Goal: Transaction & Acquisition: Download file/media

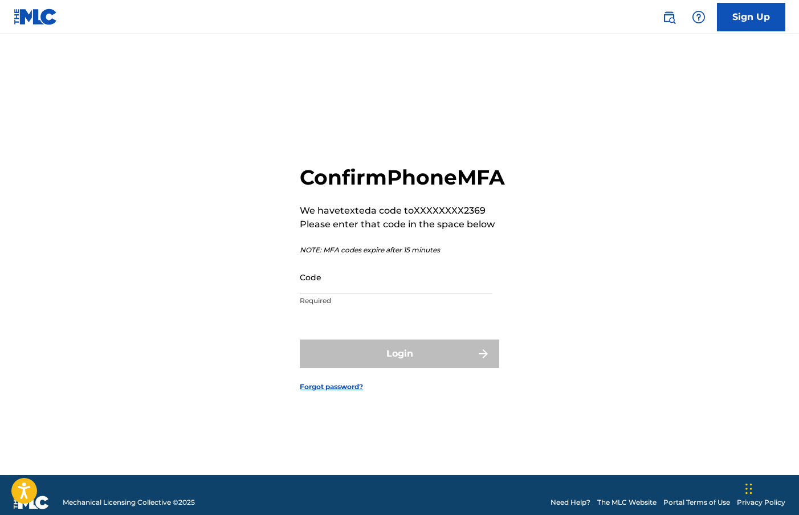
click at [408, 293] on input "Code" at bounding box center [396, 277] width 193 height 32
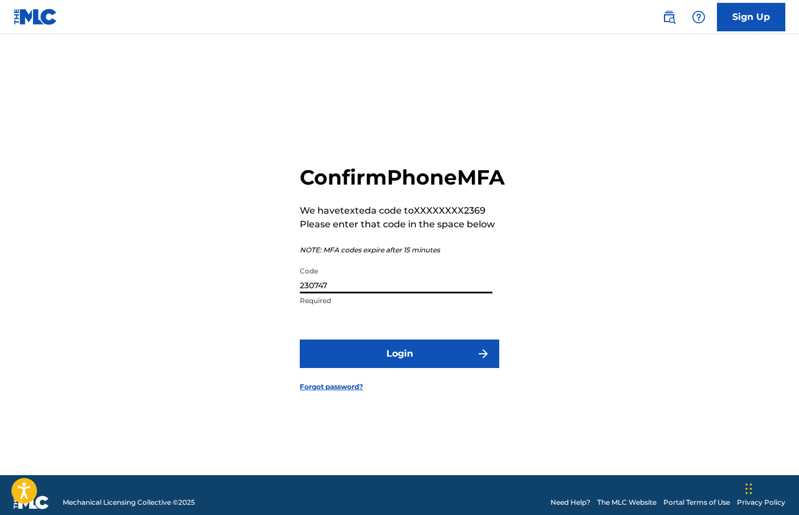
type input "230747"
click at [300, 340] on button "Login" at bounding box center [399, 354] width 199 height 28
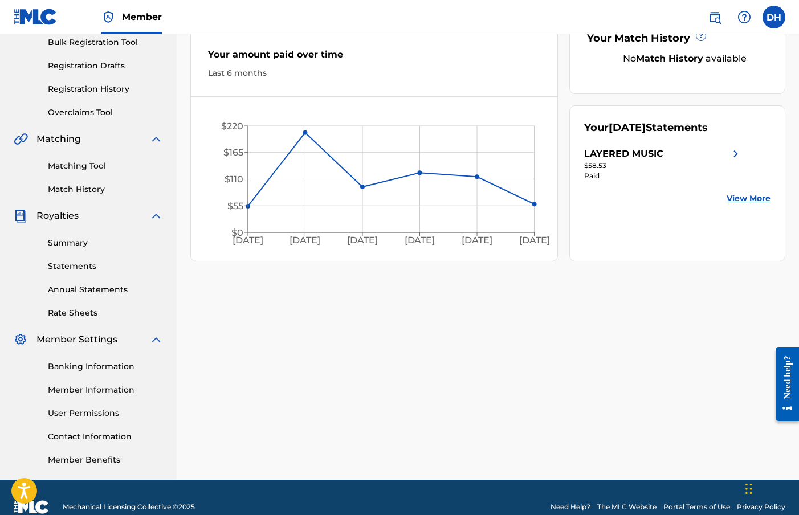
scroll to position [177, 0]
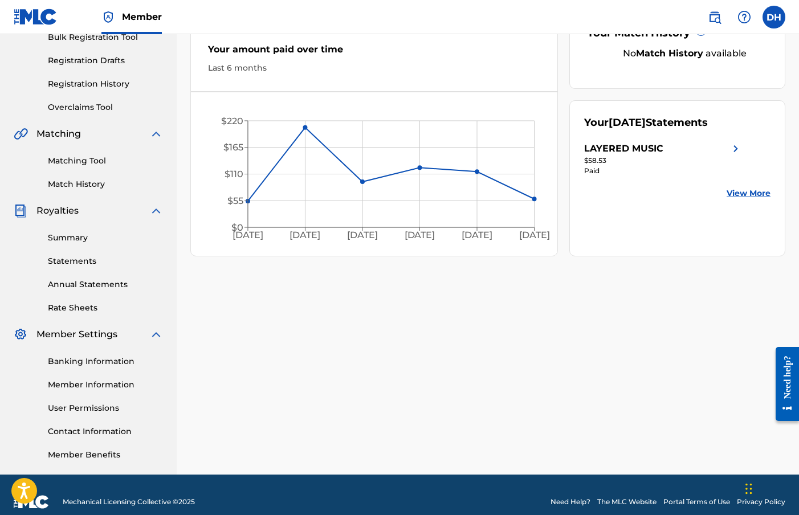
click at [76, 258] on link "Statements" at bounding box center [105, 261] width 115 height 12
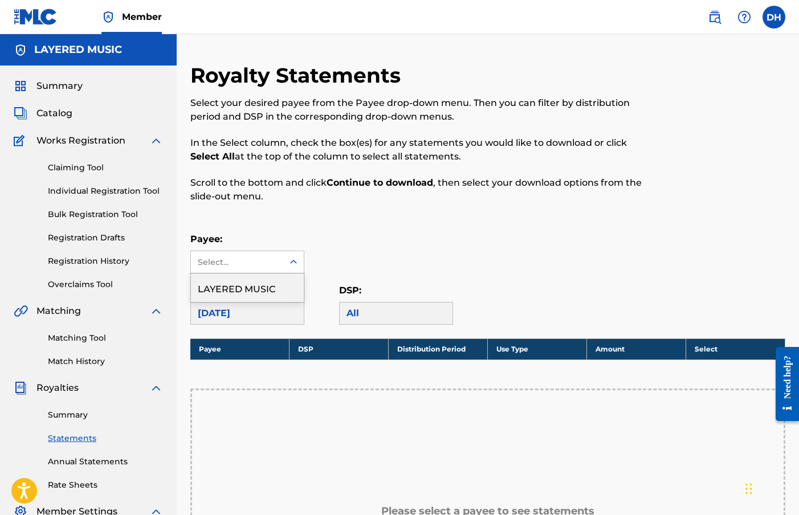
click at [275, 258] on div "Select..." at bounding box center [236, 262] width 77 height 12
click at [261, 288] on div "LAYERED MUSIC" at bounding box center [247, 287] width 113 height 28
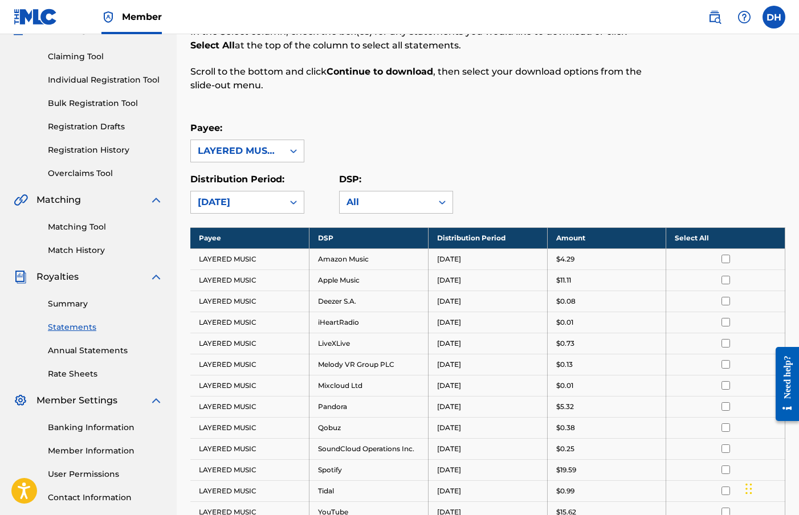
scroll to position [113, 0]
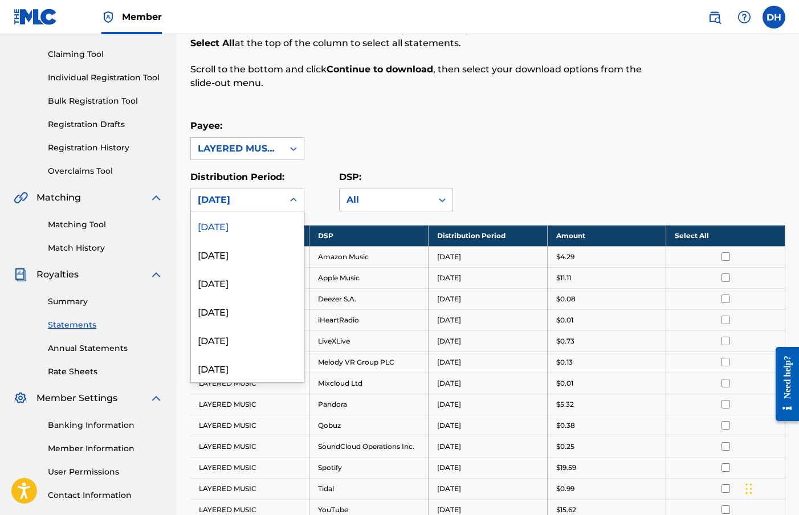
click at [269, 205] on div "[DATE]" at bounding box center [237, 200] width 79 height 14
click at [481, 114] on div "Royalty Statements Select your desired payee from the Payee drop-down menu. The…" at bounding box center [487, 309] width 595 height 720
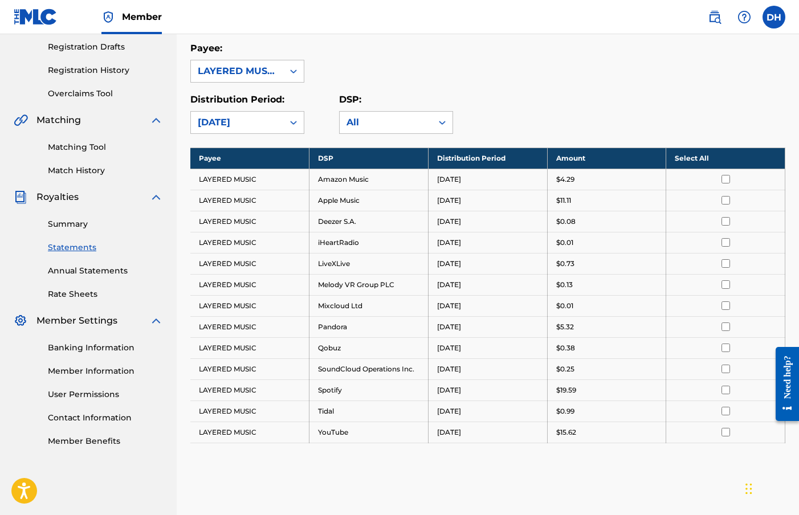
scroll to position [190, 0]
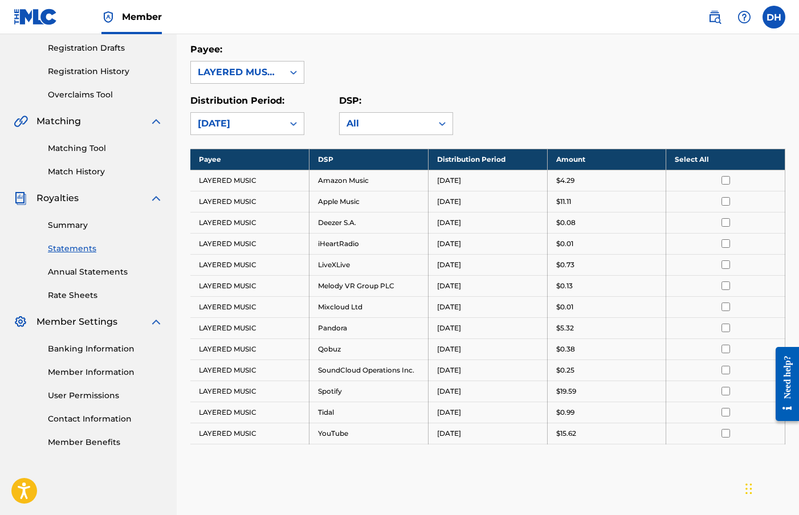
click at [705, 158] on th "Select All" at bounding box center [725, 159] width 119 height 21
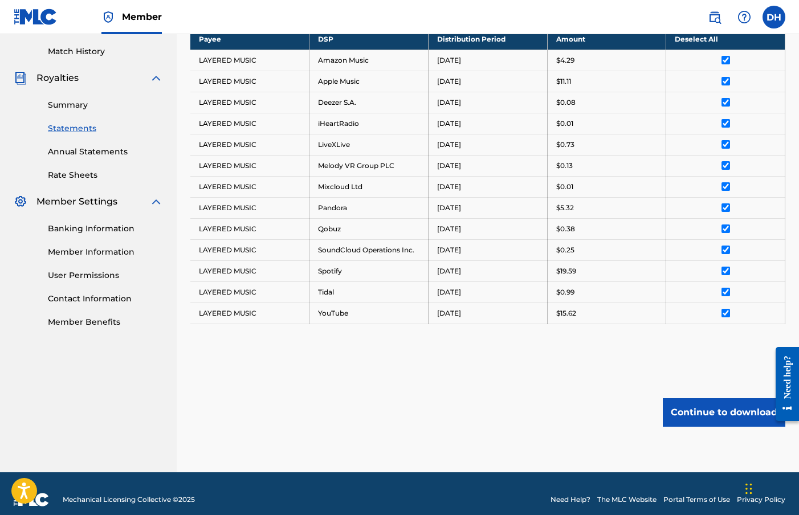
scroll to position [321, 0]
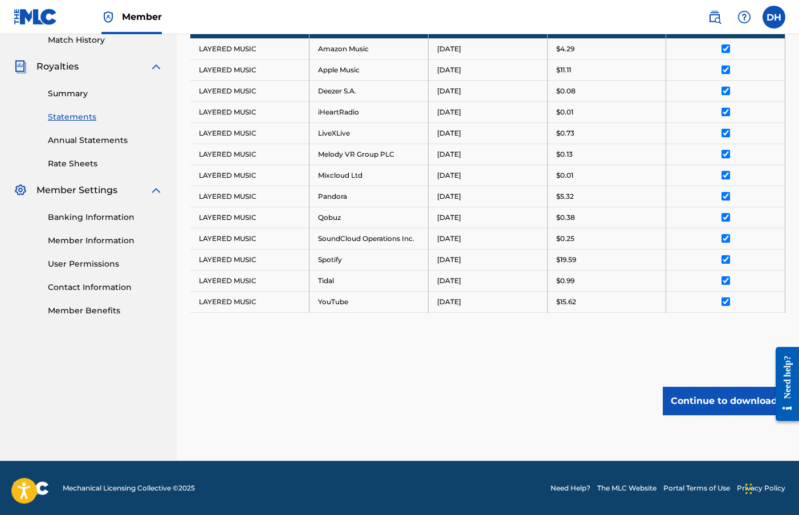
click at [695, 398] on button "Continue to download" at bounding box center [724, 401] width 122 height 28
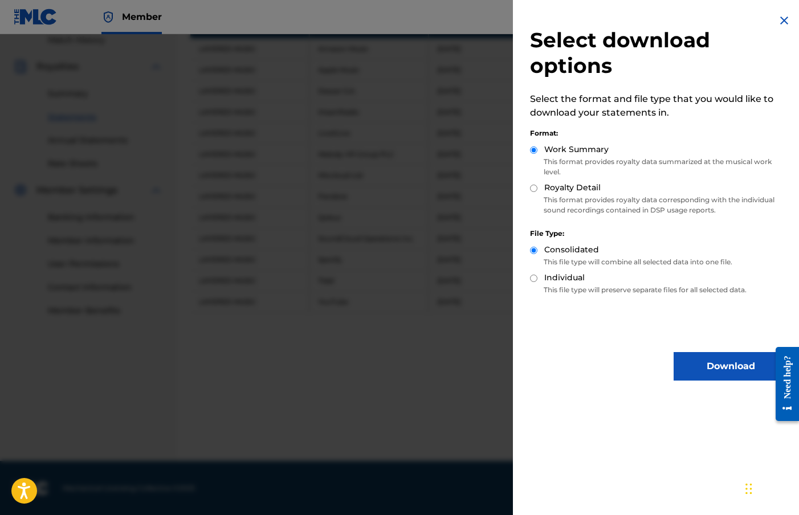
click at [684, 366] on button "Download" at bounding box center [730, 366] width 114 height 28
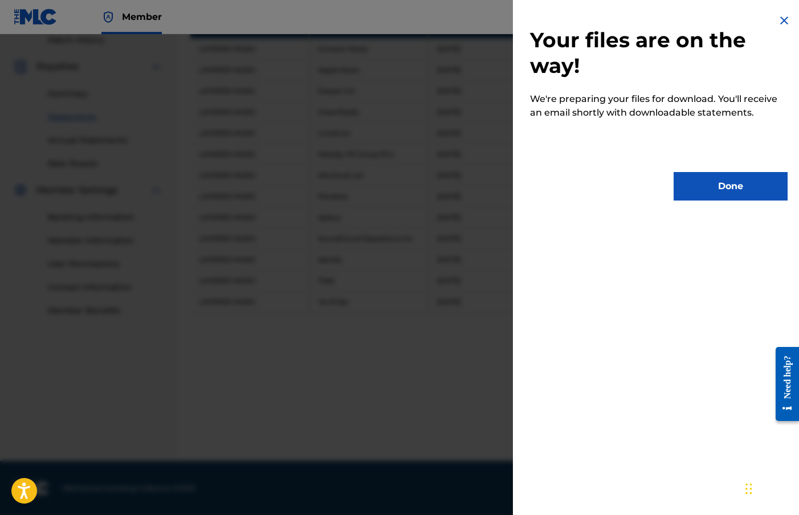
click at [700, 187] on button "Done" at bounding box center [730, 186] width 114 height 28
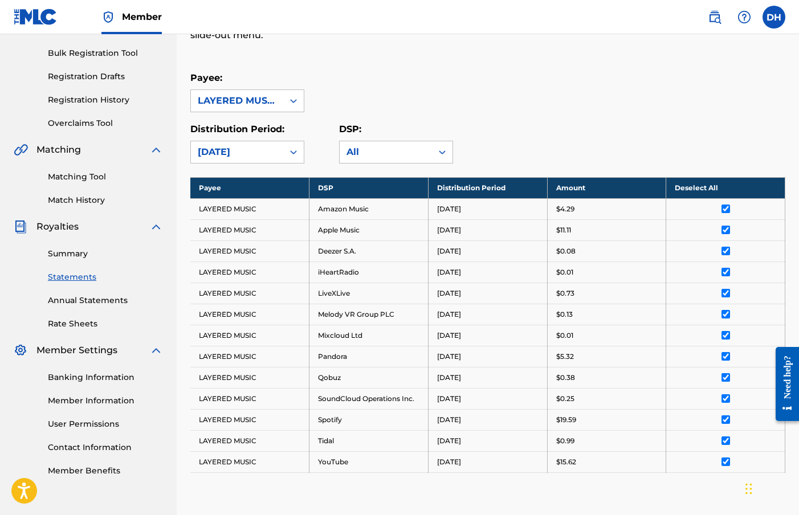
scroll to position [0, 0]
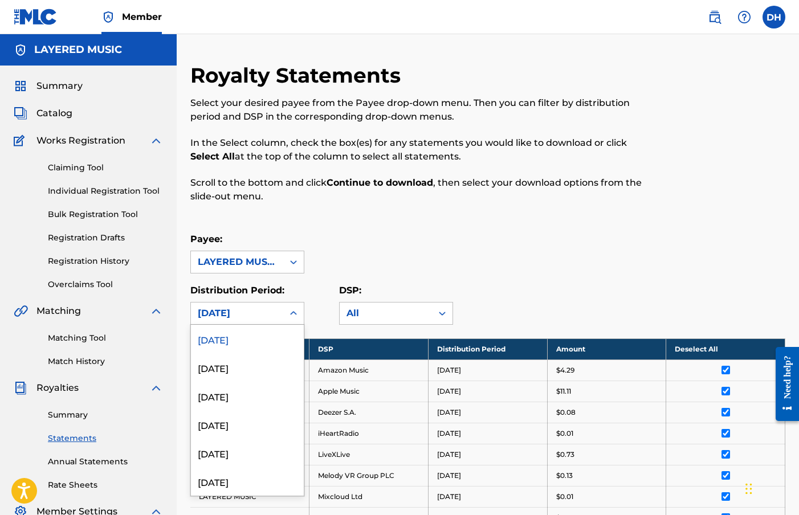
click at [296, 308] on icon at bounding box center [293, 313] width 11 height 11
click at [250, 363] on div "[DATE]" at bounding box center [247, 367] width 113 height 28
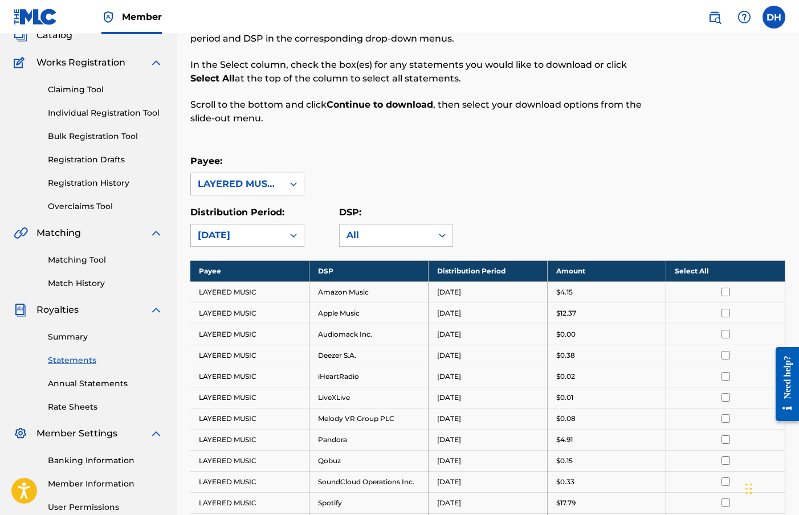
click at [727, 275] on th "Select All" at bounding box center [725, 270] width 119 height 21
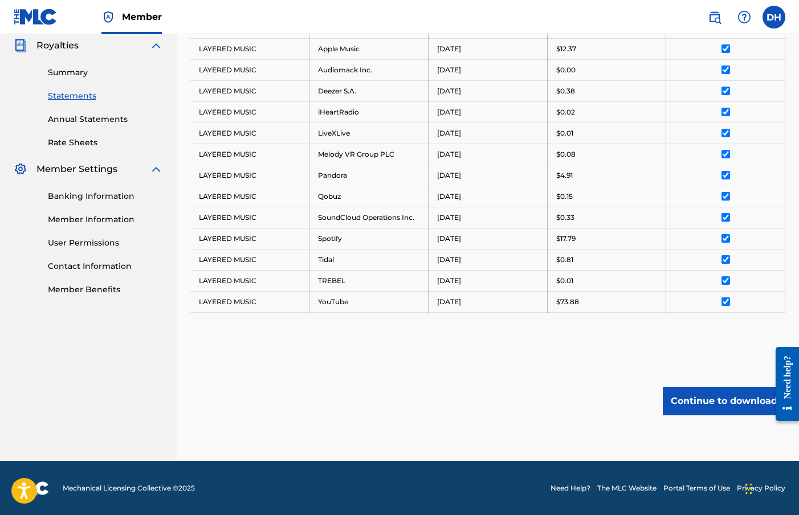
click at [722, 398] on button "Continue to download" at bounding box center [724, 401] width 122 height 28
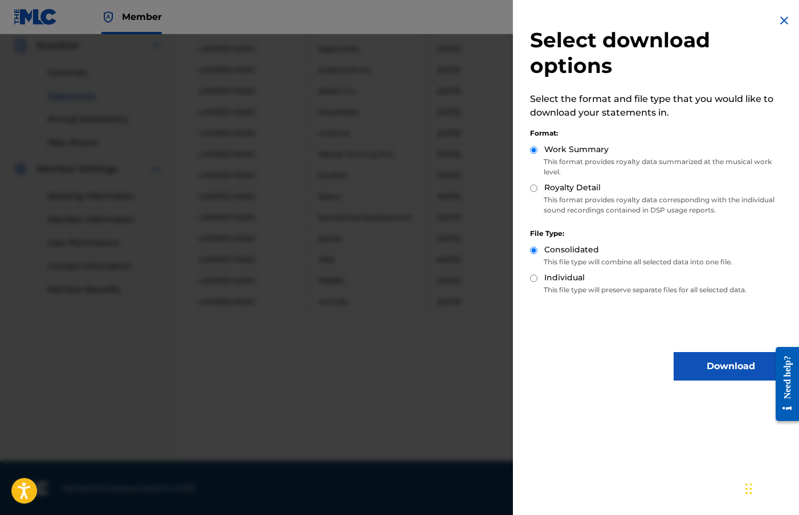
click at [697, 359] on button "Download" at bounding box center [730, 366] width 114 height 28
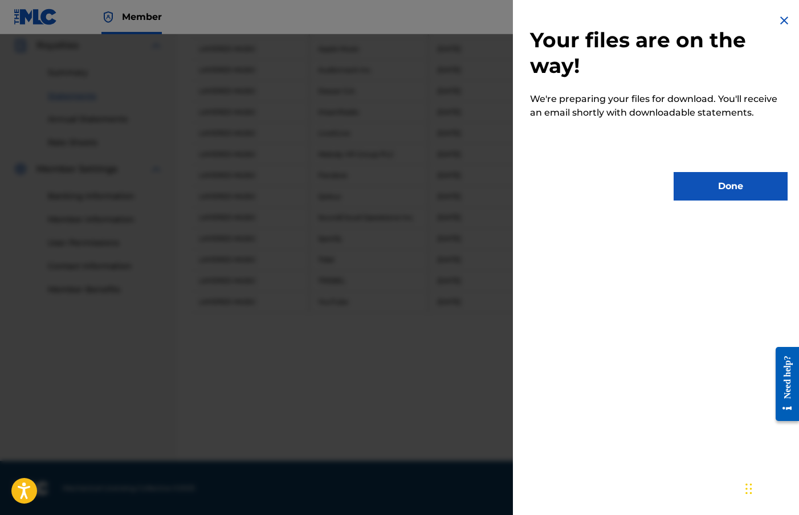
click at [698, 181] on button "Done" at bounding box center [730, 186] width 114 height 28
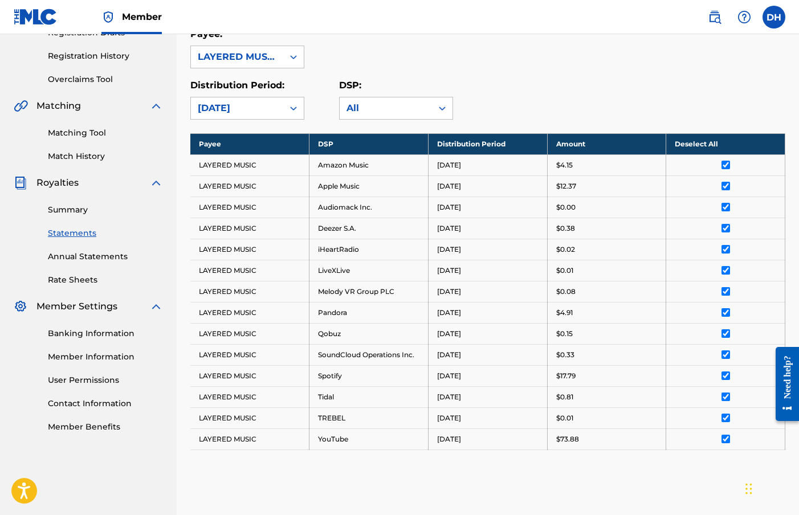
scroll to position [0, 0]
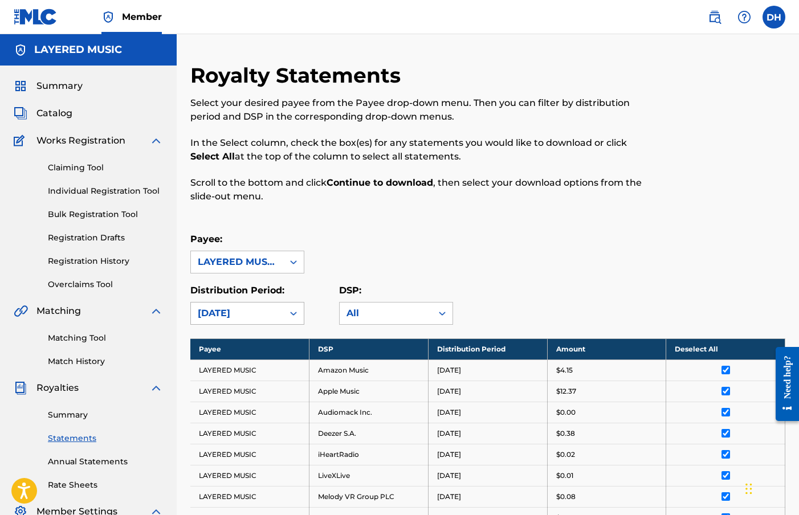
click at [279, 316] on div "[DATE]" at bounding box center [237, 314] width 92 height 22
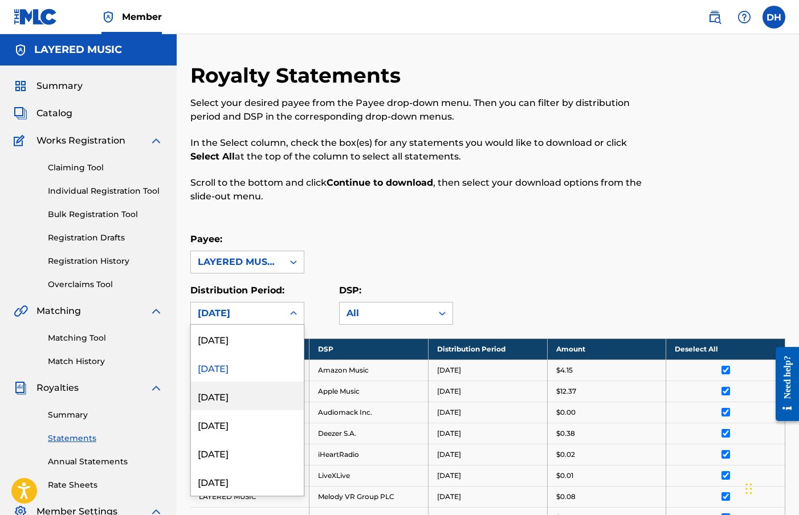
click at [235, 393] on div "[DATE]" at bounding box center [247, 396] width 113 height 28
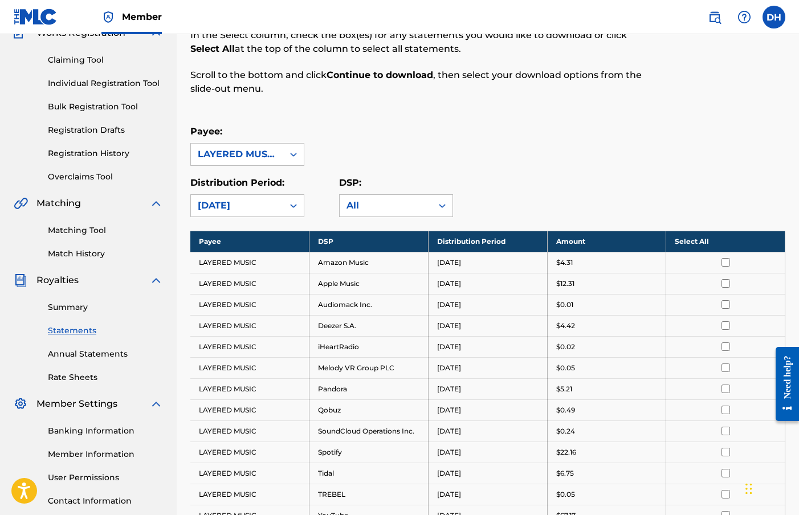
scroll to position [116, 0]
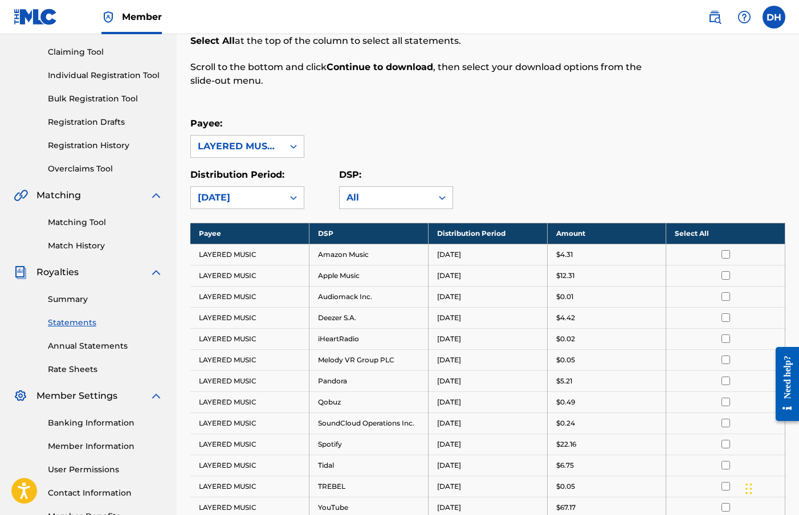
click at [725, 231] on th "Select All" at bounding box center [725, 233] width 119 height 21
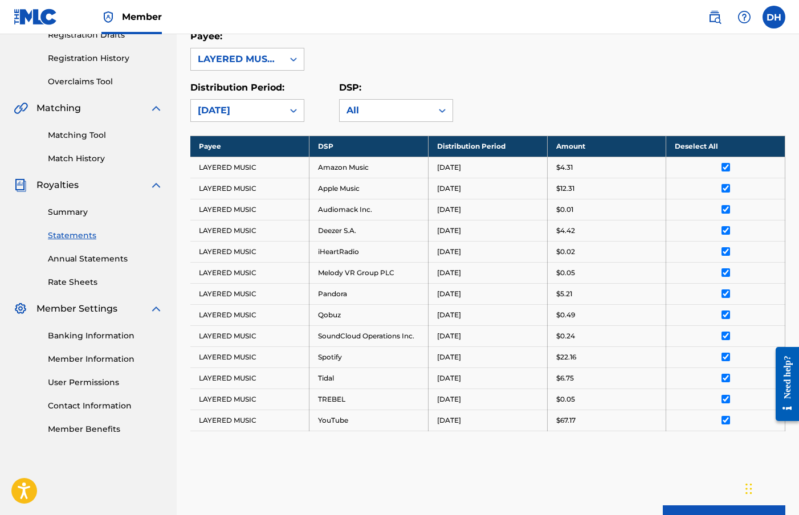
scroll to position [321, 0]
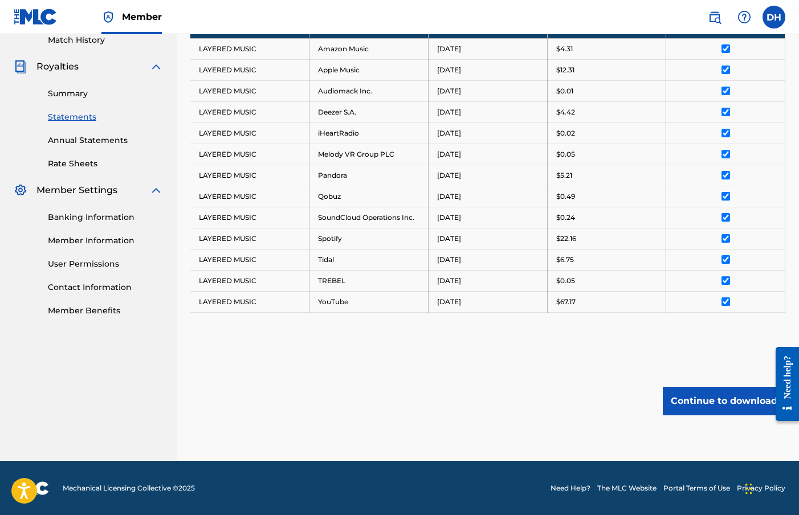
click at [692, 400] on button "Continue to download" at bounding box center [724, 401] width 122 height 28
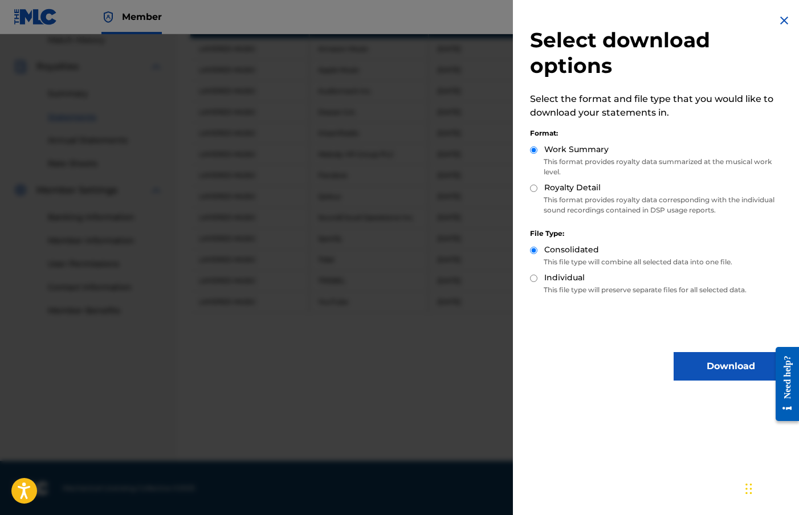
click at [698, 370] on button "Download" at bounding box center [730, 366] width 114 height 28
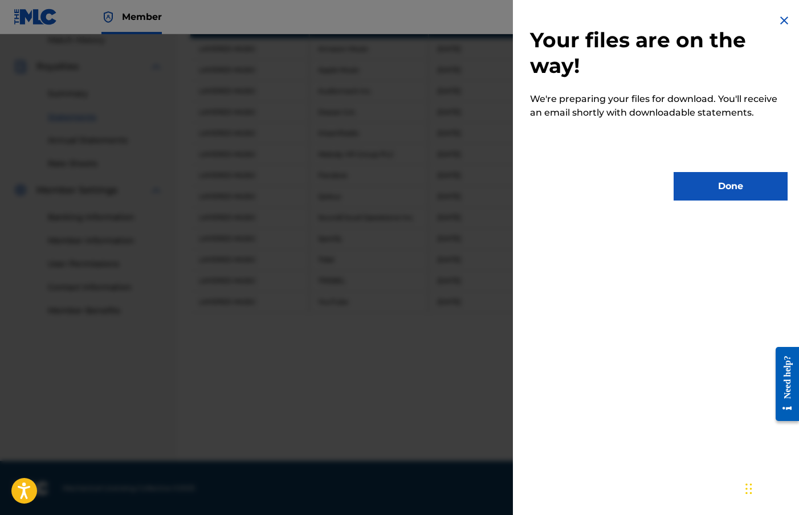
click at [729, 179] on button "Done" at bounding box center [730, 186] width 114 height 28
